Goal: Task Accomplishment & Management: Manage account settings

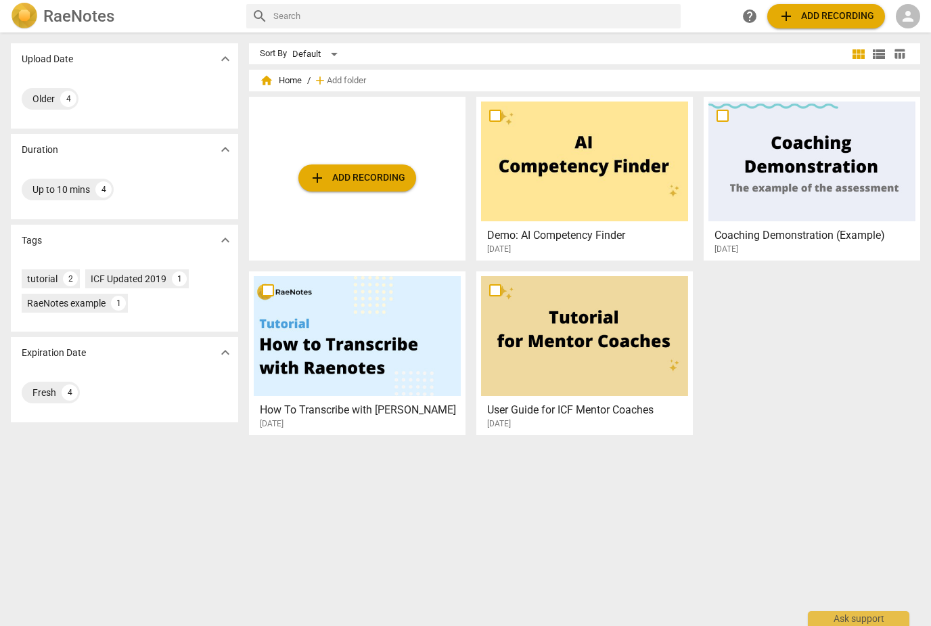
click at [913, 20] on span "person" at bounding box center [908, 16] width 16 height 16
click at [902, 31] on li "Login" at bounding box center [896, 32] width 49 height 32
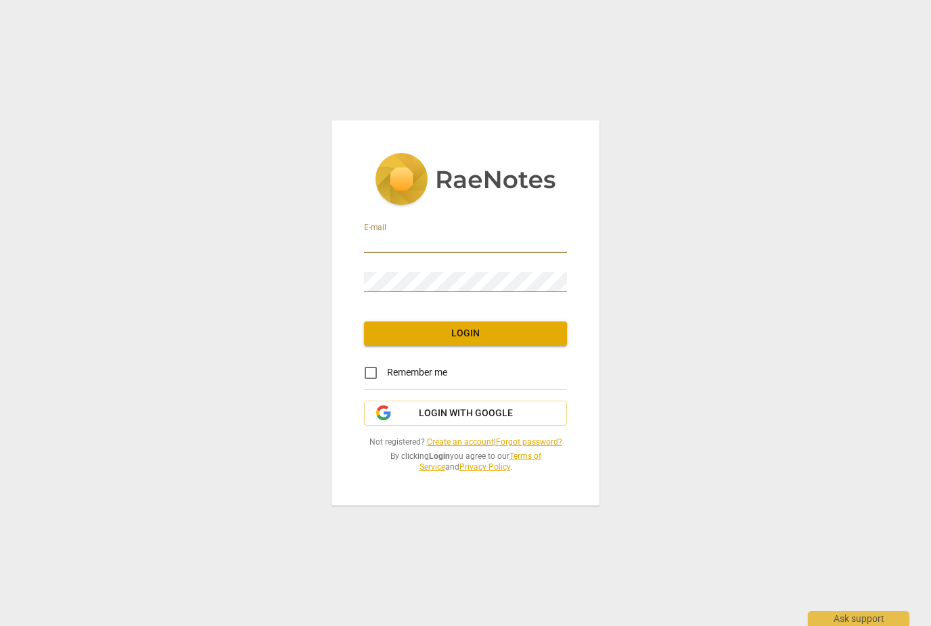
click at [458, 242] on input "email" at bounding box center [465, 243] width 203 height 20
type input "[EMAIL_ADDRESS][DOMAIN_NAME]"
click at [481, 334] on span "Login" at bounding box center [465, 334] width 181 height 14
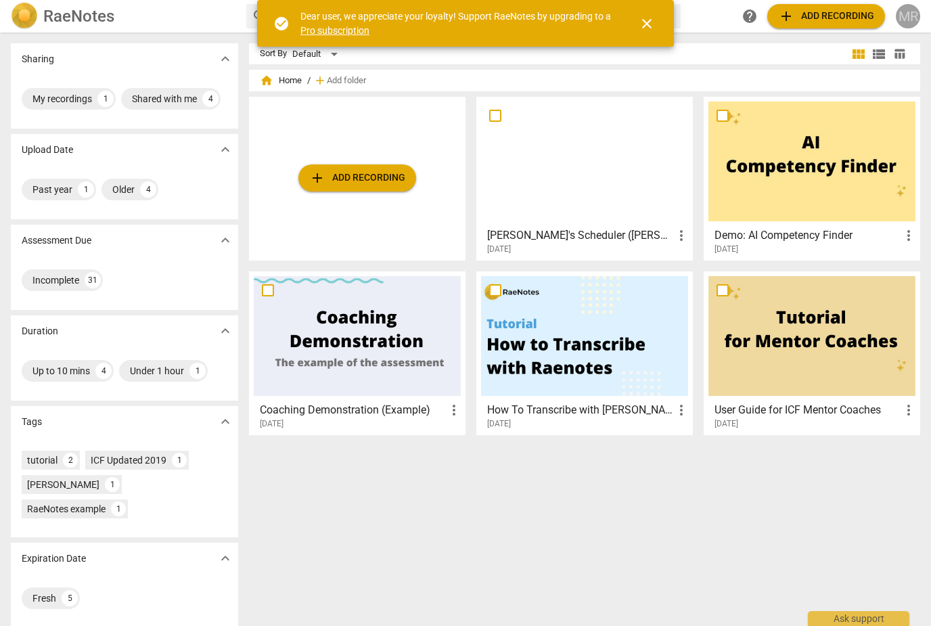
click at [915, 16] on div "MR" at bounding box center [908, 16] width 24 height 24
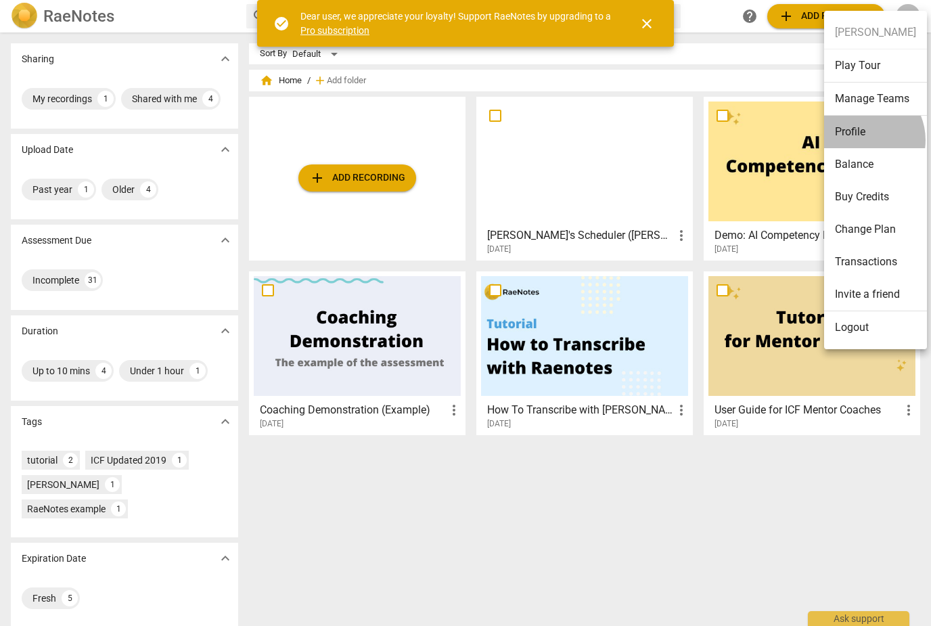
click at [860, 140] on li "Profile" at bounding box center [875, 132] width 103 height 32
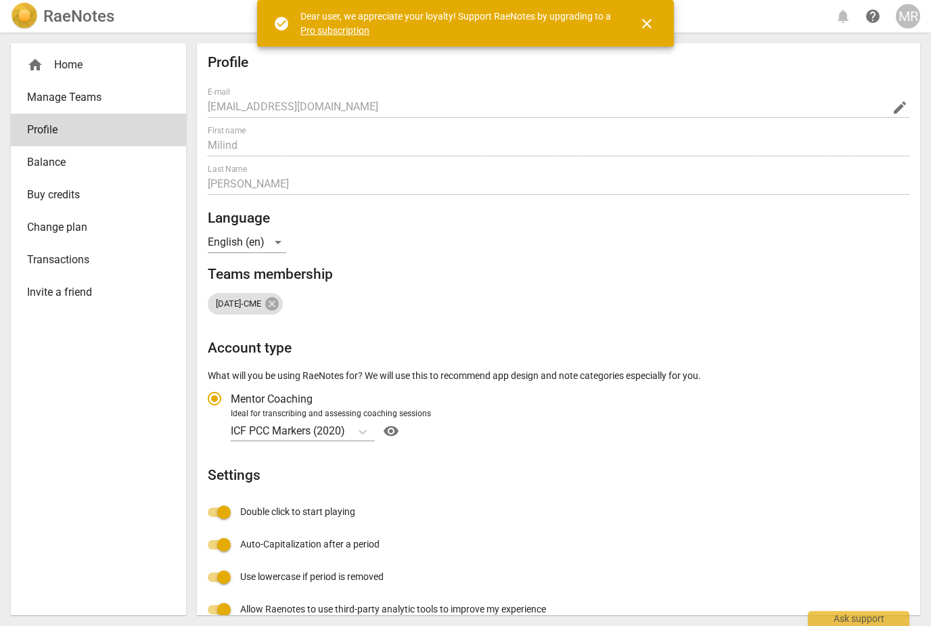
radio input "false"
click at [659, 24] on span "close" at bounding box center [647, 24] width 32 height 16
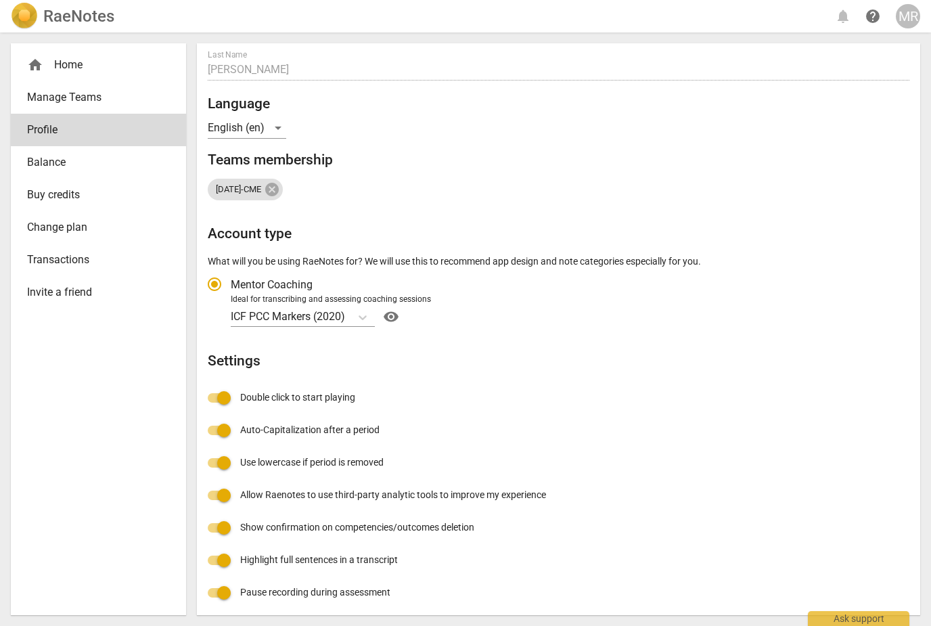
scroll to position [114, 0]
click at [72, 227] on span "Change plan" at bounding box center [93, 227] width 132 height 16
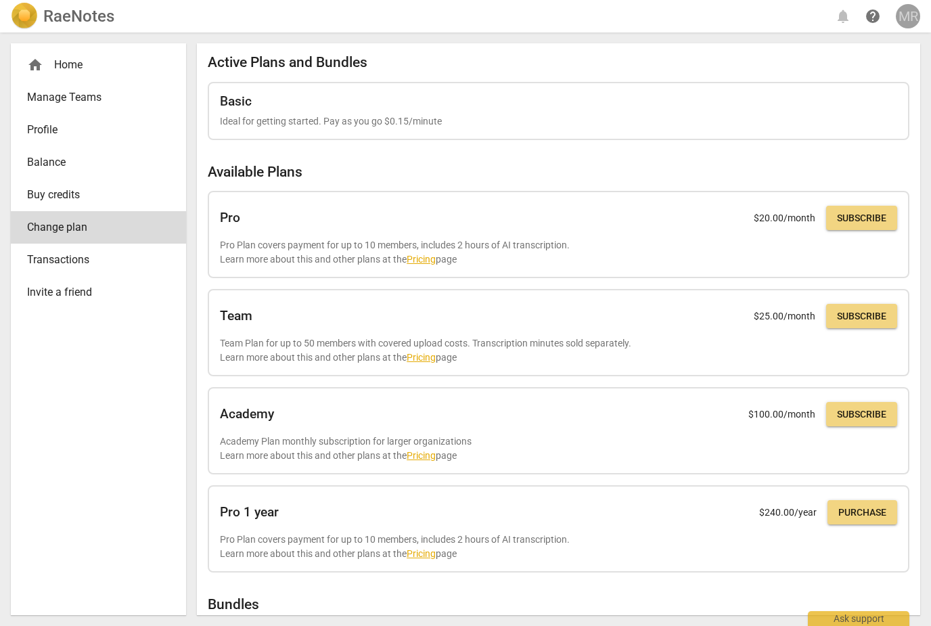
click at [912, 22] on div "MR" at bounding box center [908, 16] width 24 height 24
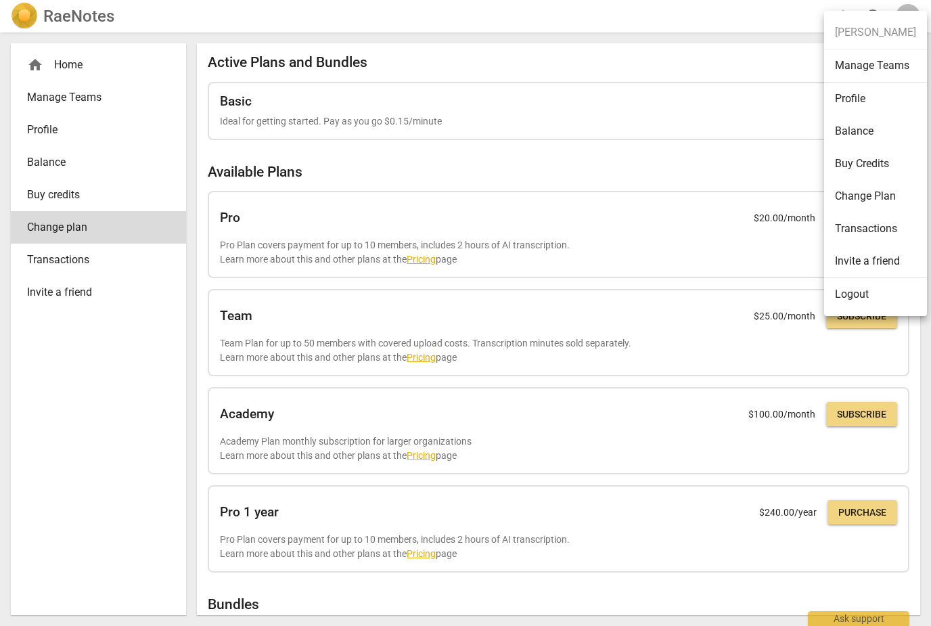
click at [850, 103] on li "Profile" at bounding box center [875, 99] width 103 height 32
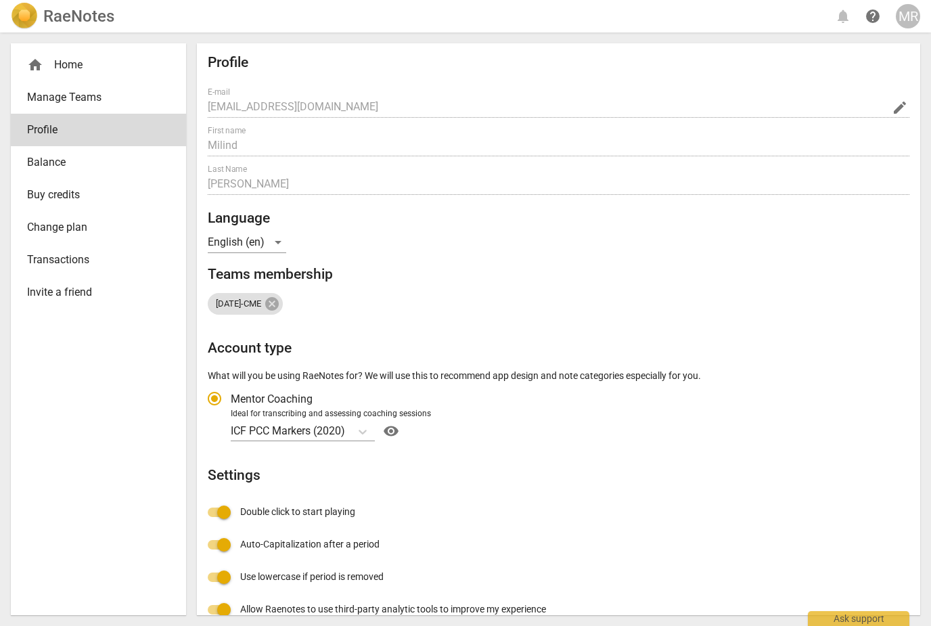
radio input "false"
click at [896, 105] on span "edit" at bounding box center [900, 107] width 16 height 16
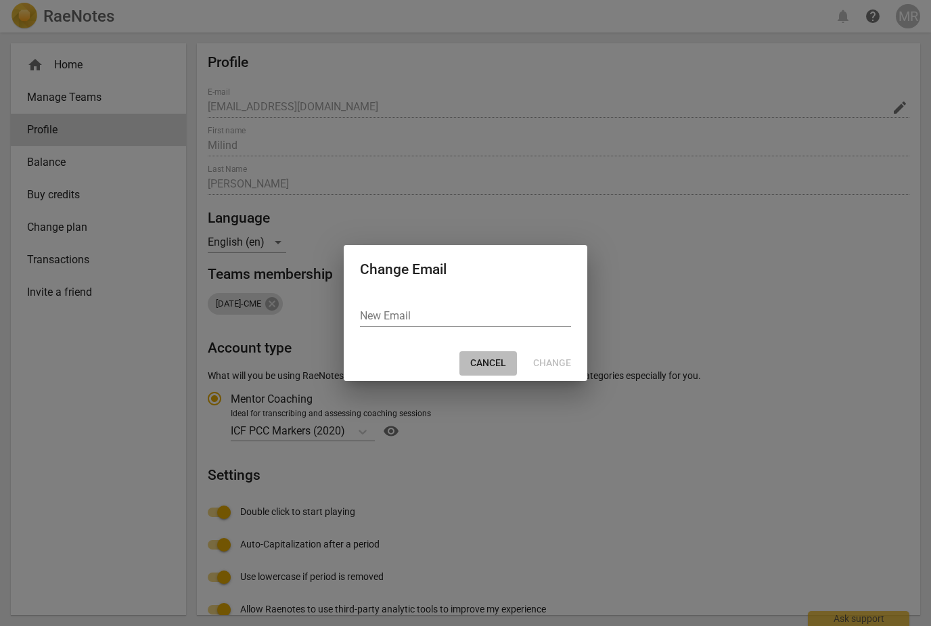
click at [487, 364] on span "Cancel" at bounding box center [488, 364] width 36 height 14
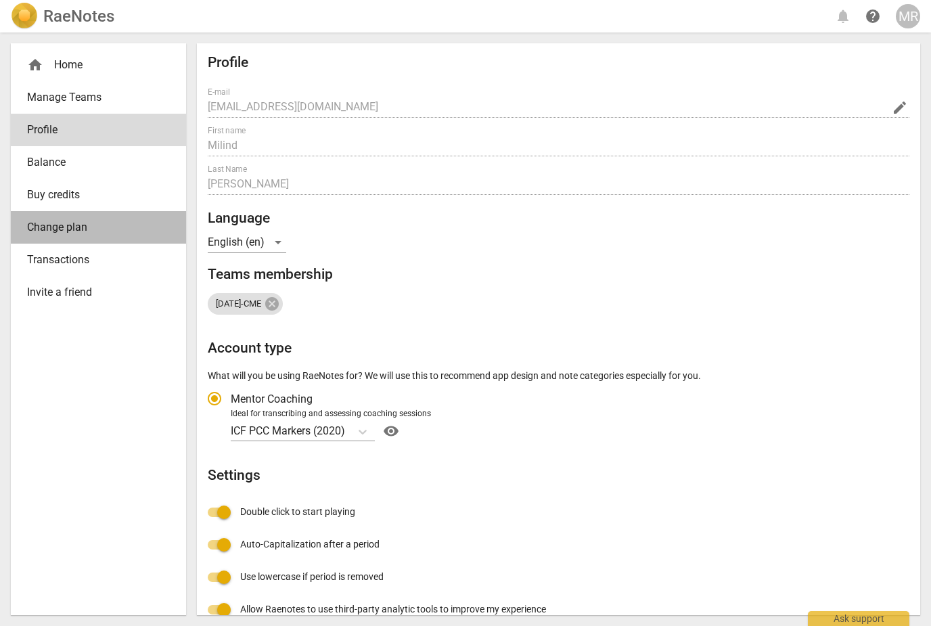
click at [76, 227] on span "Change plan" at bounding box center [93, 227] width 132 height 16
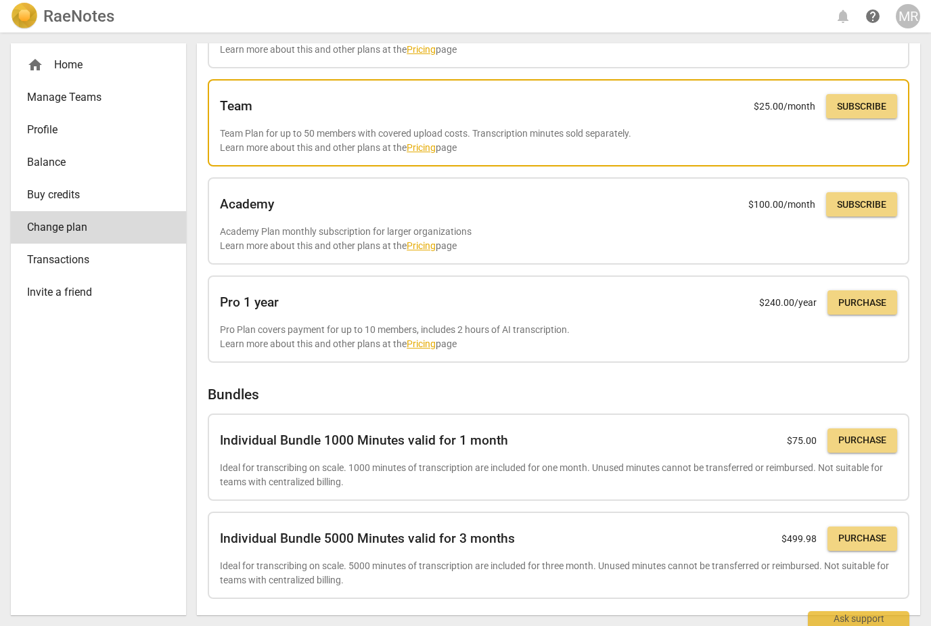
scroll to position [209, 0]
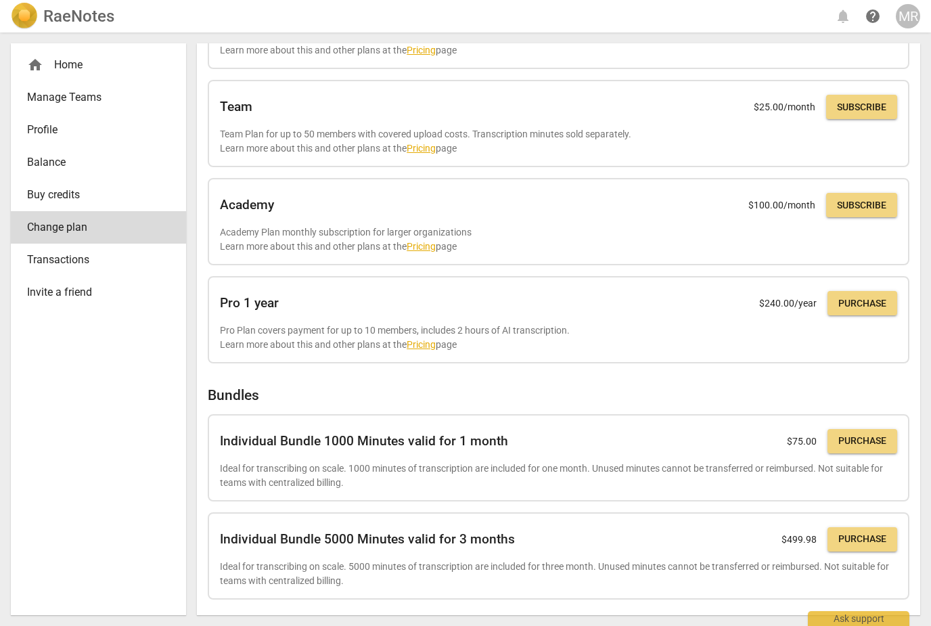
click at [58, 159] on span "Balance" at bounding box center [93, 162] width 132 height 16
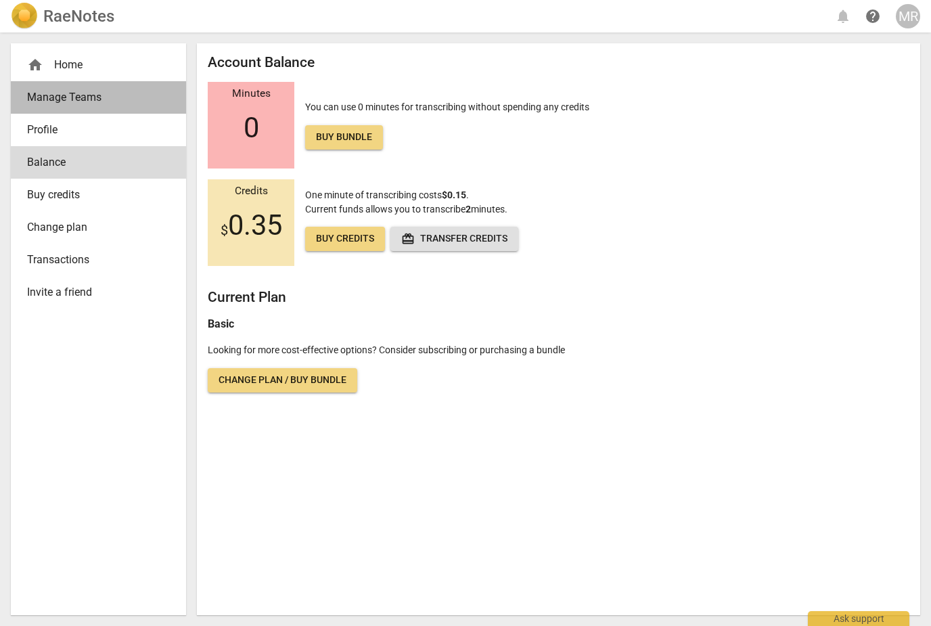
click at [47, 110] on link "Manage Teams" at bounding box center [98, 97] width 175 height 32
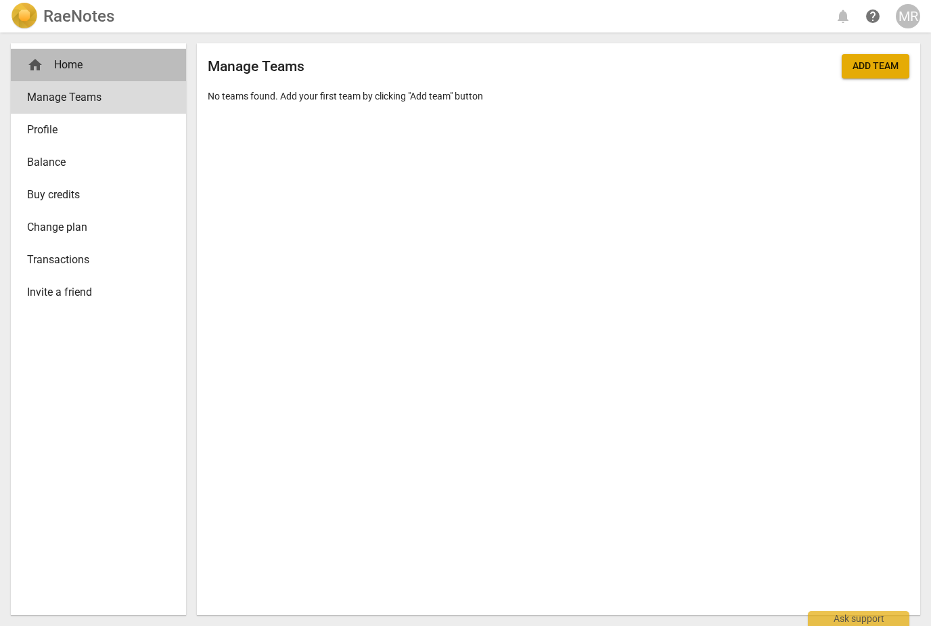
click at [45, 62] on div "home Home" at bounding box center [93, 65] width 132 height 16
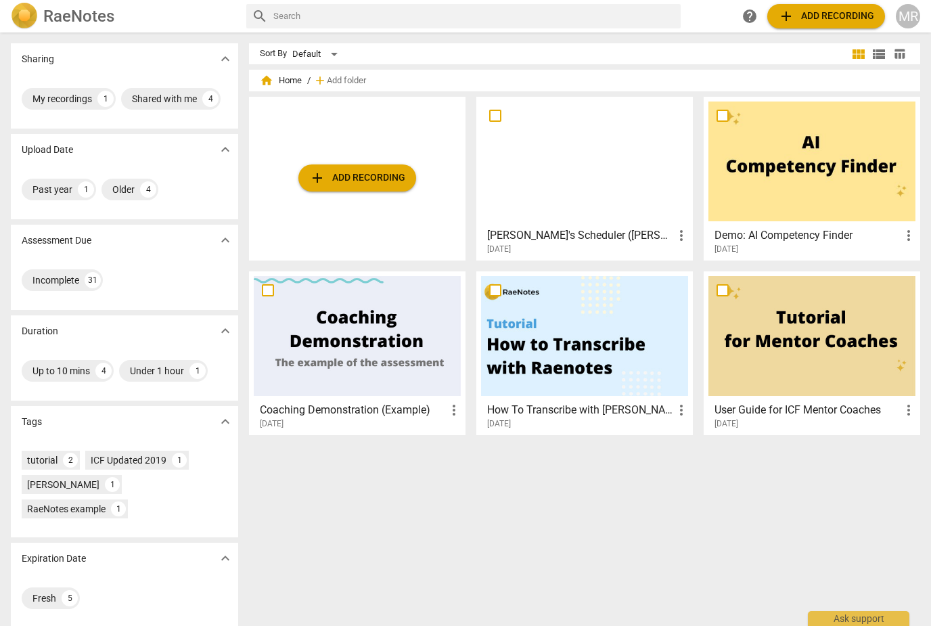
click at [502, 114] on input "checkbox" at bounding box center [495, 116] width 28 height 16
checkbox input "false"
drag, startPoint x: 883, startPoint y: 80, endPoint x: 589, endPoint y: 334, distance: 388.7
click at [883, 80] on span "Delete" at bounding box center [884, 81] width 28 height 12
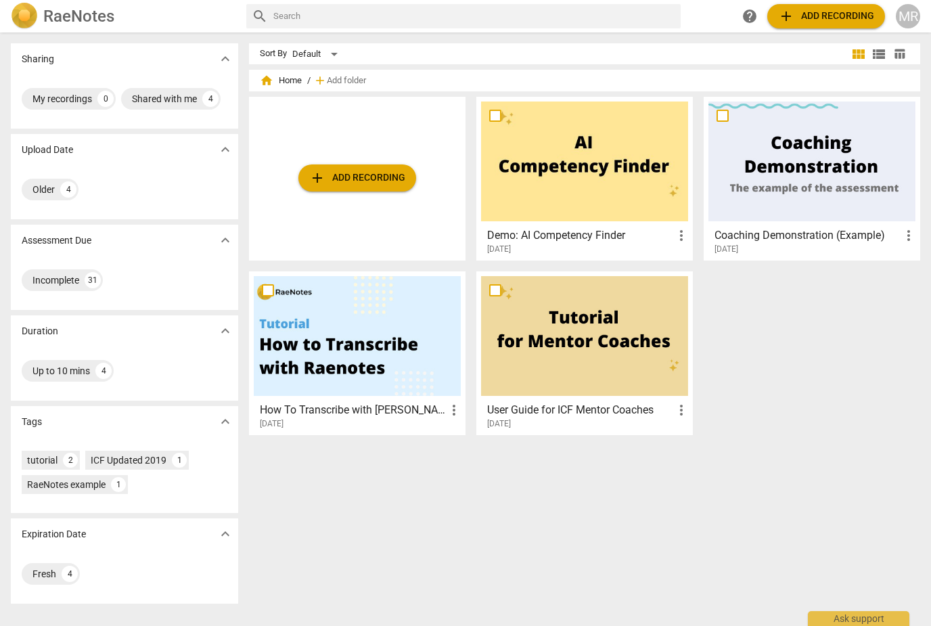
click at [904, 19] on div "MR" at bounding box center [908, 16] width 24 height 24
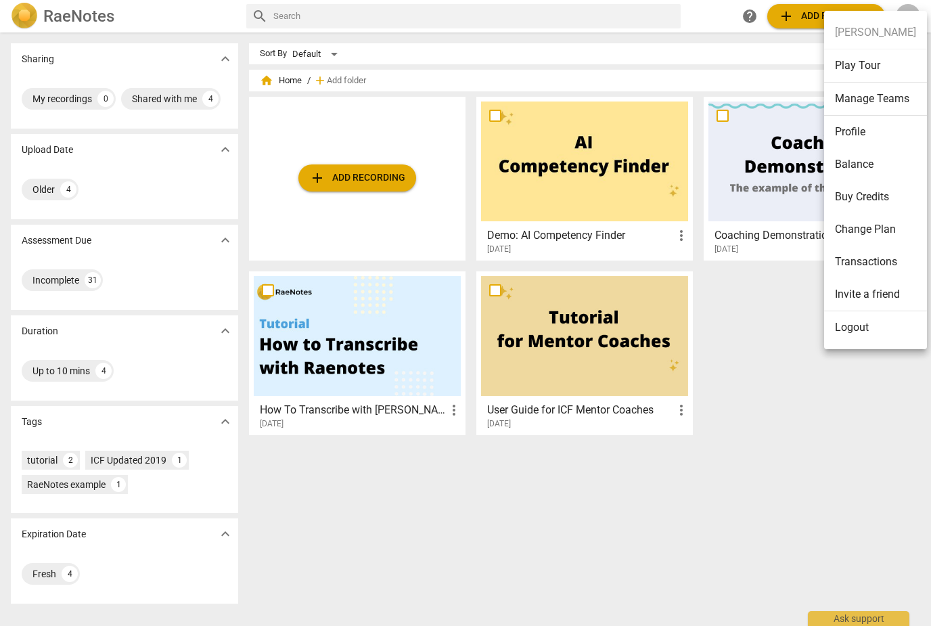
click at [868, 129] on li "Profile" at bounding box center [875, 132] width 103 height 32
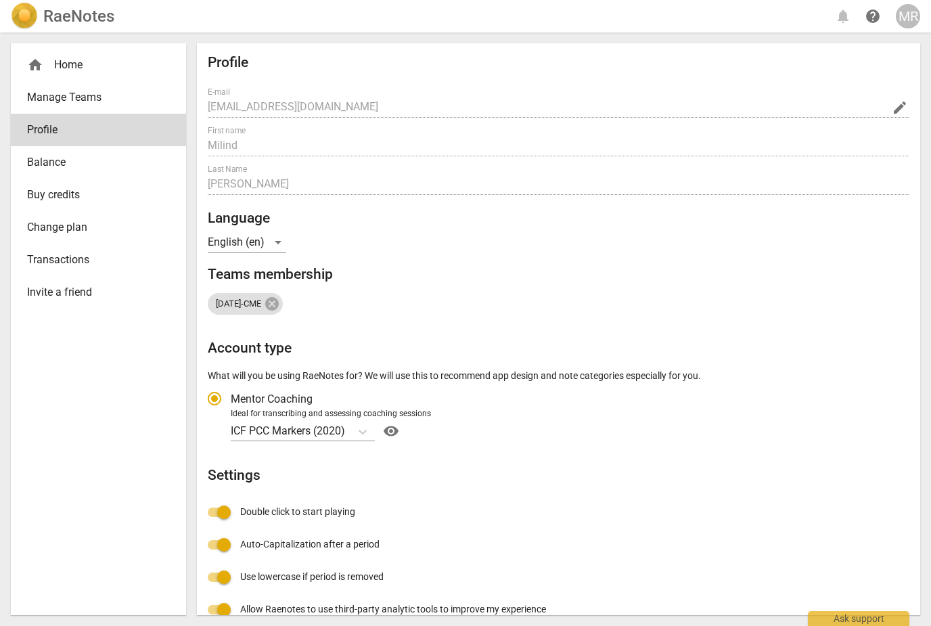
radio input "false"
